Goal: Task Accomplishment & Management: Use online tool/utility

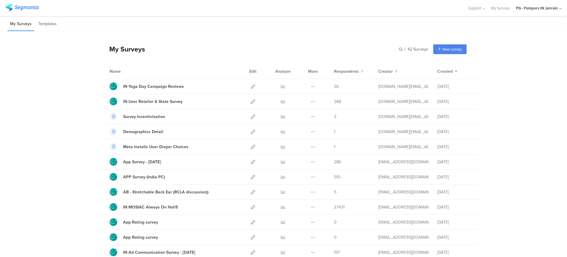
click at [549, 9] on div "PG - Pampers IN Janrain" at bounding box center [537, 8] width 42 height 6
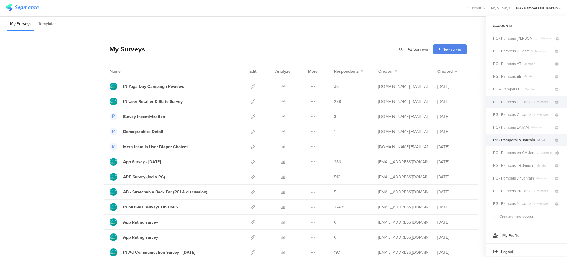
click at [535, 101] on span "Member" at bounding box center [544, 102] width 20 height 4
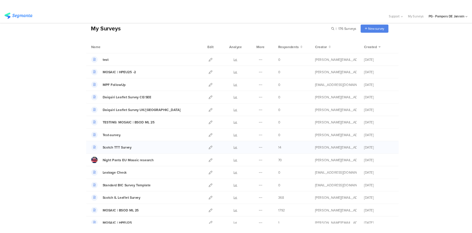
scroll to position [39, 0]
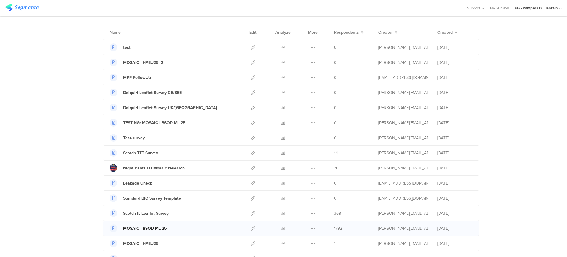
click at [142, 230] on div "MOSAIC | BSOD ML 25" at bounding box center [145, 228] width 44 height 6
click at [252, 229] on icon at bounding box center [253, 228] width 4 height 4
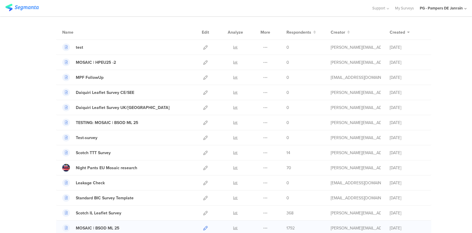
scroll to position [39, 0]
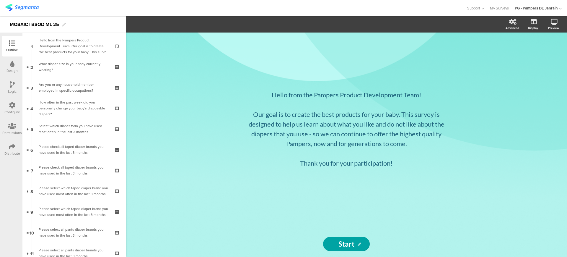
click at [14, 127] on icon at bounding box center [12, 126] width 8 height 6
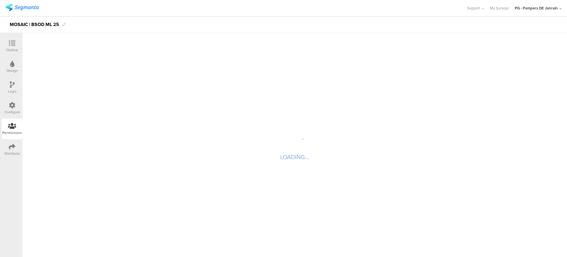
click at [11, 112] on div "Configure" at bounding box center [12, 111] width 16 height 5
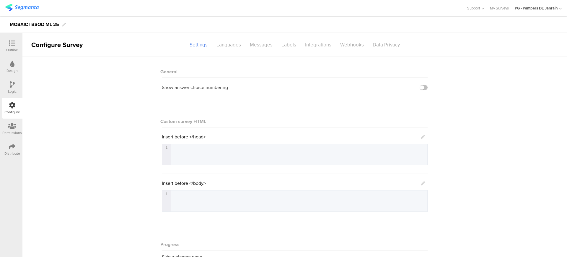
click at [320, 42] on div "Integrations" at bounding box center [318, 45] width 35 height 10
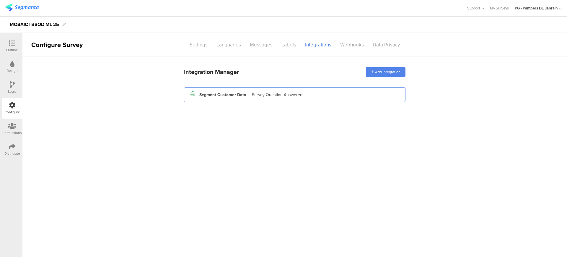
click at [296, 96] on div "Survey Question Answered" at bounding box center [277, 95] width 50 height 6
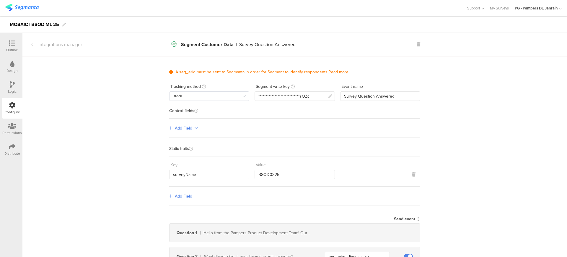
scroll to position [37, 0]
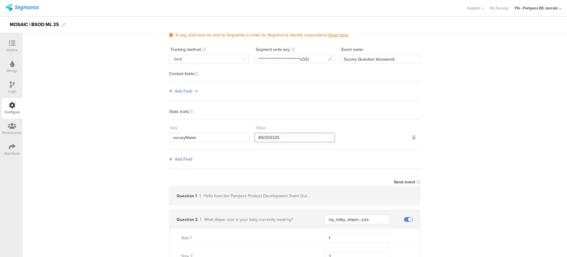
drag, startPoint x: 282, startPoint y: 137, endPoint x: 252, endPoint y: 136, distance: 29.5
click at [255, 136] on input "BSOD0325" at bounding box center [295, 137] width 80 height 9
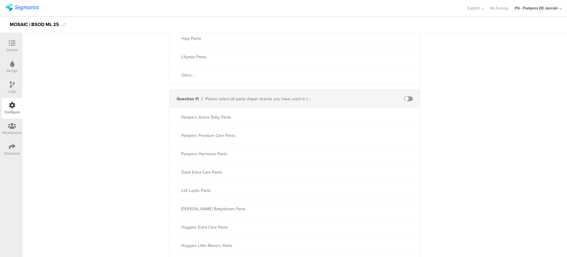
scroll to position [0, 0]
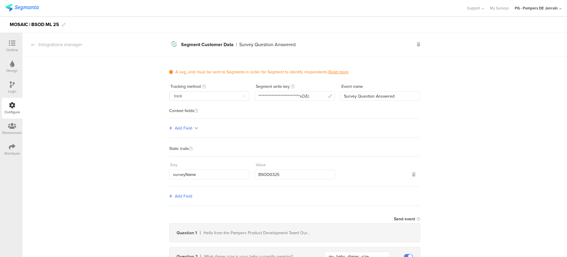
click at [281, 189] on div "Add Field" at bounding box center [294, 195] width 251 height 19
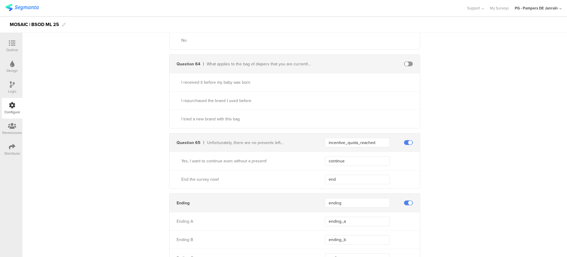
scroll to position [11719, 0]
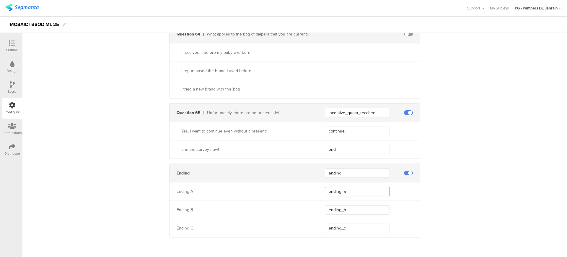
drag, startPoint x: 350, startPoint y: 193, endPoint x: 309, endPoint y: 193, distance: 40.5
click at [309, 193] on div "Ending A ending_a" at bounding box center [294, 191] width 250 height 18
click at [341, 172] on input "ending" at bounding box center [357, 172] width 65 height 9
drag, startPoint x: 339, startPoint y: 193, endPoint x: 323, endPoint y: 192, distance: 16.0
click at [325, 192] on input "ending_a" at bounding box center [357, 191] width 65 height 9
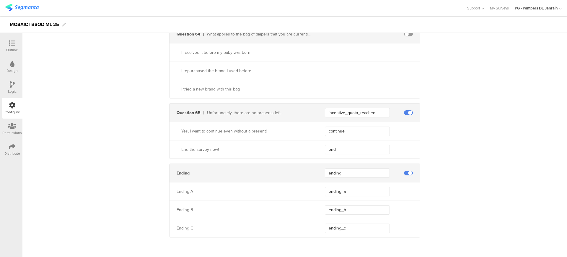
click at [411, 195] on div "ending_a" at bounding box center [372, 191] width 95 height 9
click at [248, 114] on div "Unfortunately, there are no presents left..." at bounding box center [259, 113] width 104 height 6
drag, startPoint x: 246, startPoint y: 113, endPoint x: 280, endPoint y: 116, distance: 33.5
click at [280, 116] on div "Question 65 Unfortunately, there are no presents left... incentive_quota_reached" at bounding box center [294, 112] width 250 height 18
click at [262, 111] on div "Unfortunately, there are no presents left..." at bounding box center [259, 113] width 104 height 6
